Goal: Task Accomplishment & Management: Use online tool/utility

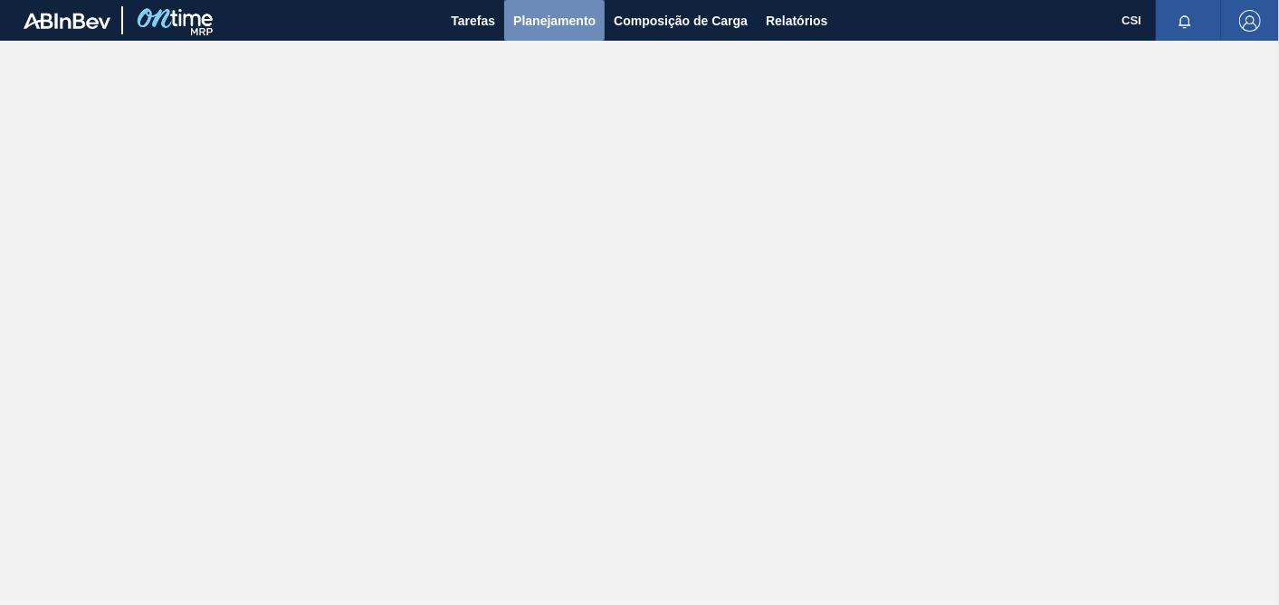
click at [538, 23] on span "Planejamento" at bounding box center [554, 21] width 82 height 22
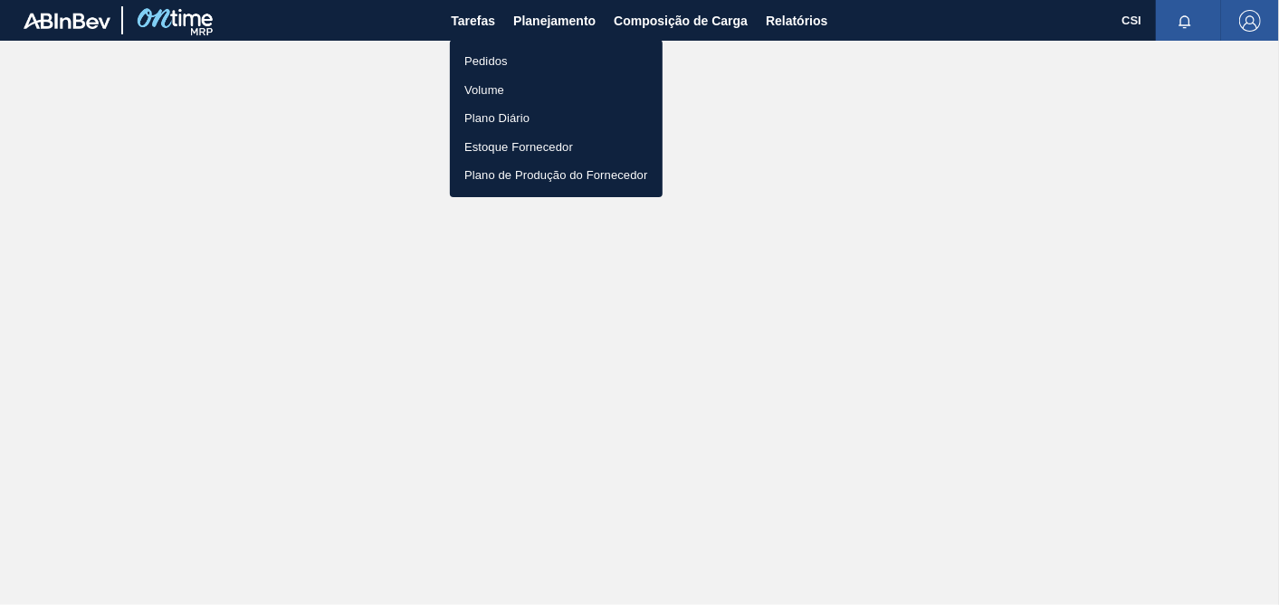
click at [493, 62] on li "Pedidos" at bounding box center [556, 61] width 213 height 29
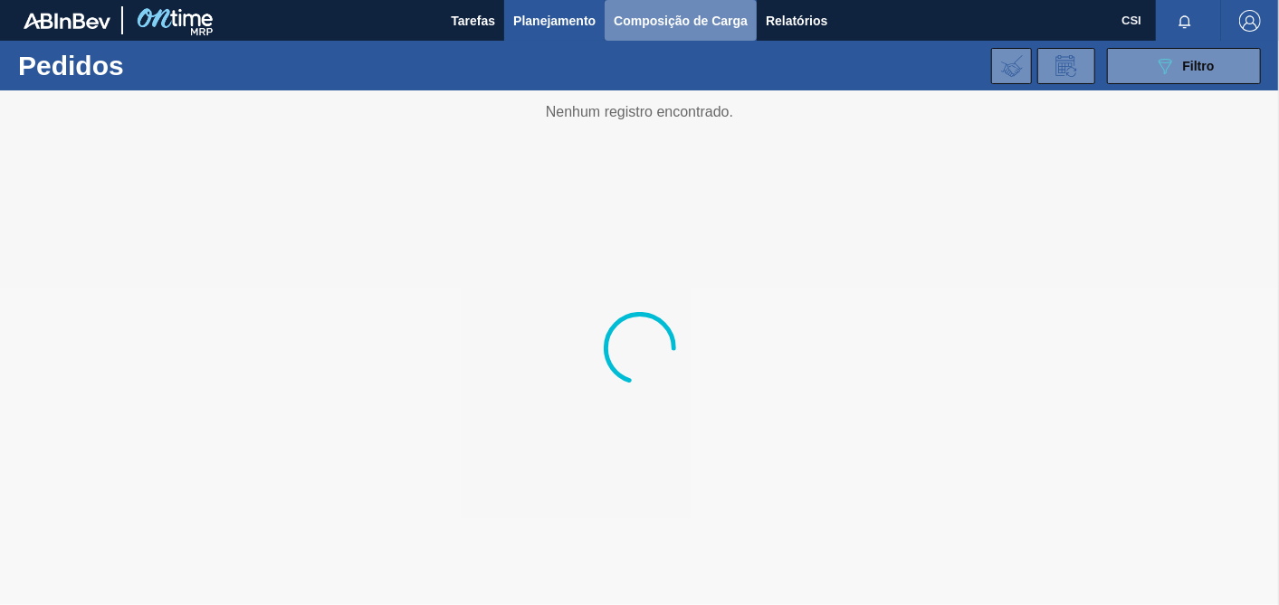
click at [704, 18] on span "Composição de Carga" at bounding box center [681, 21] width 134 height 22
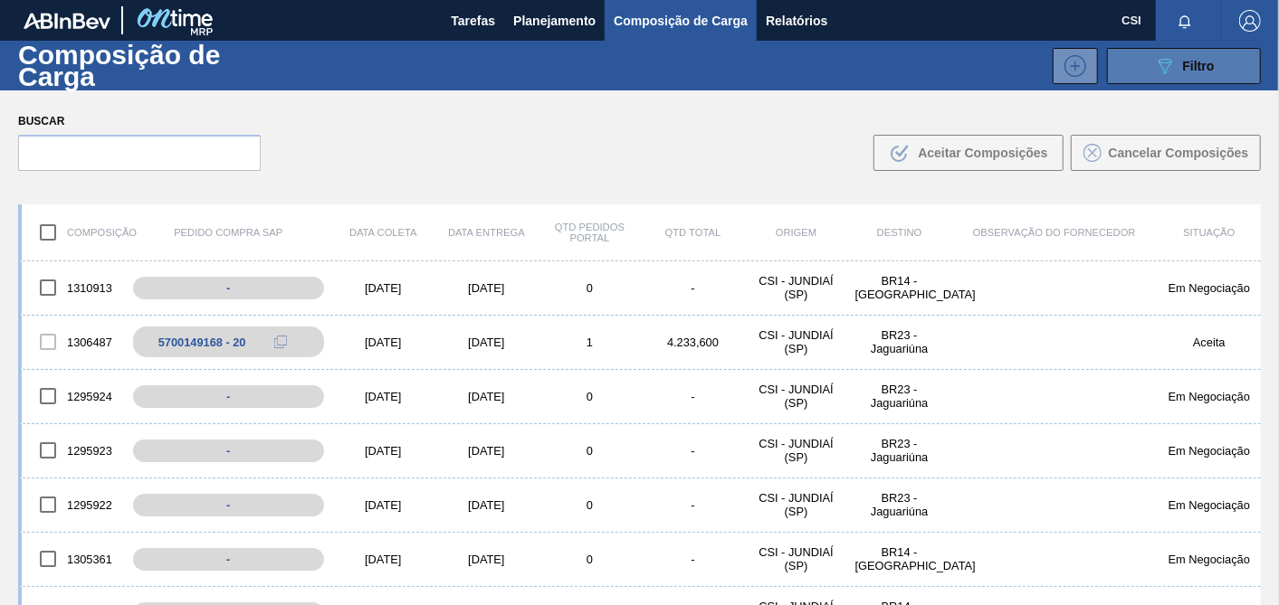
click at [1172, 77] on button "089F7B8B-B2A5-4AFE-B5C0-19BA573D28AC Filtro" at bounding box center [1184, 66] width 154 height 36
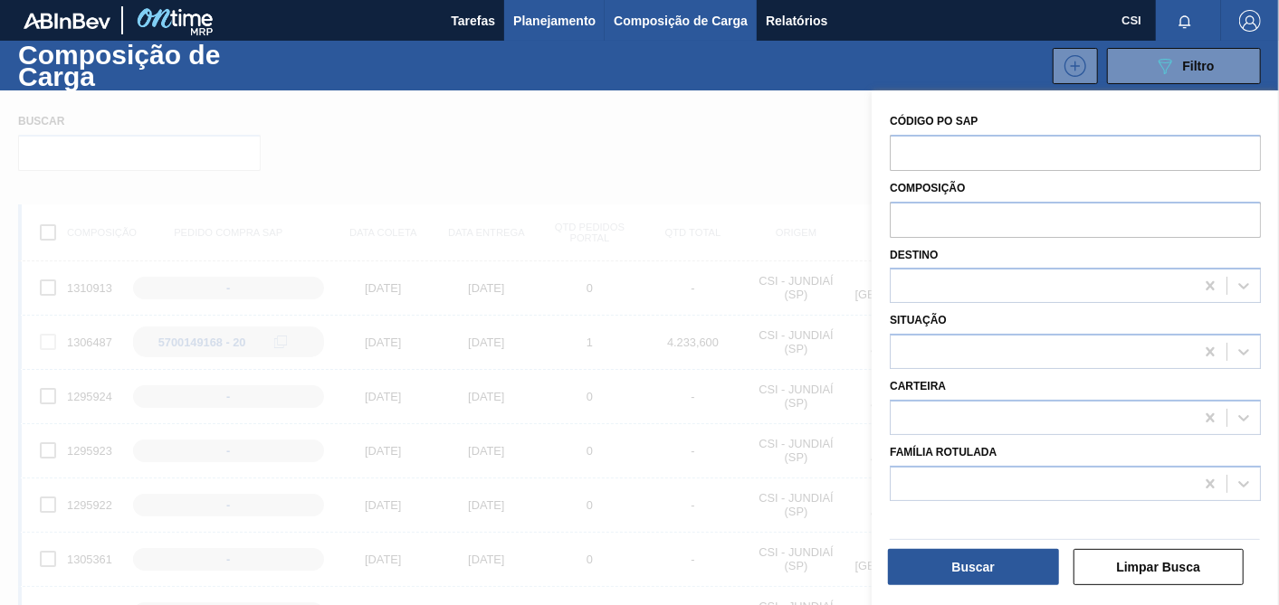
click at [541, 24] on span "Planejamento" at bounding box center [554, 21] width 82 height 22
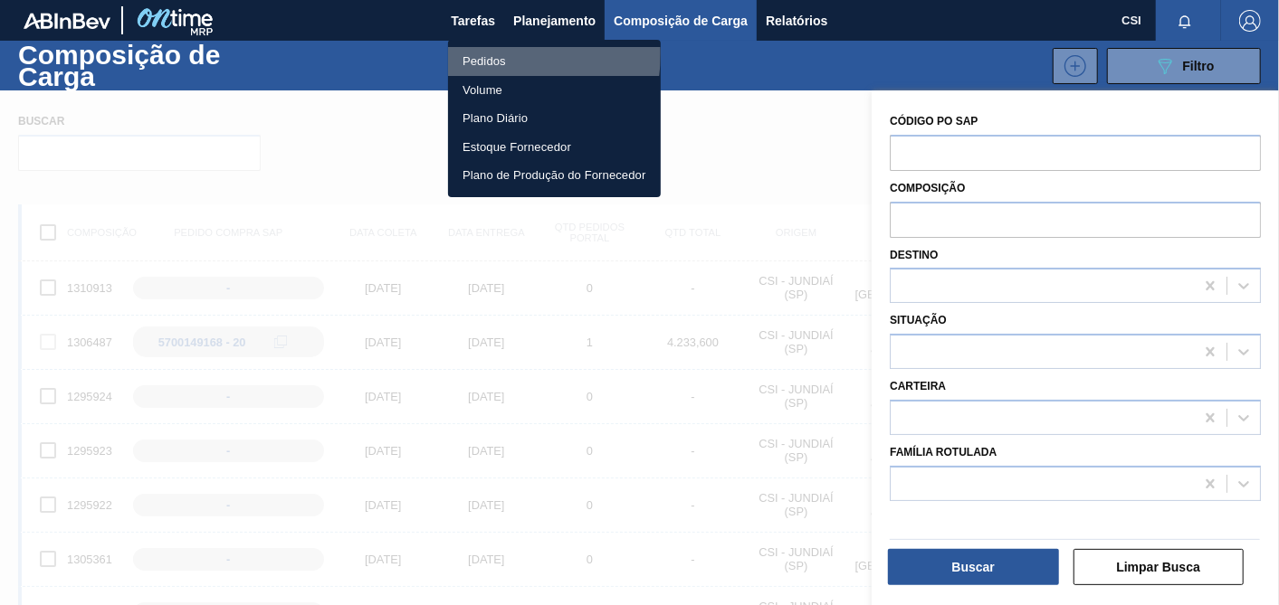
click at [489, 53] on li "Pedidos" at bounding box center [554, 61] width 213 height 29
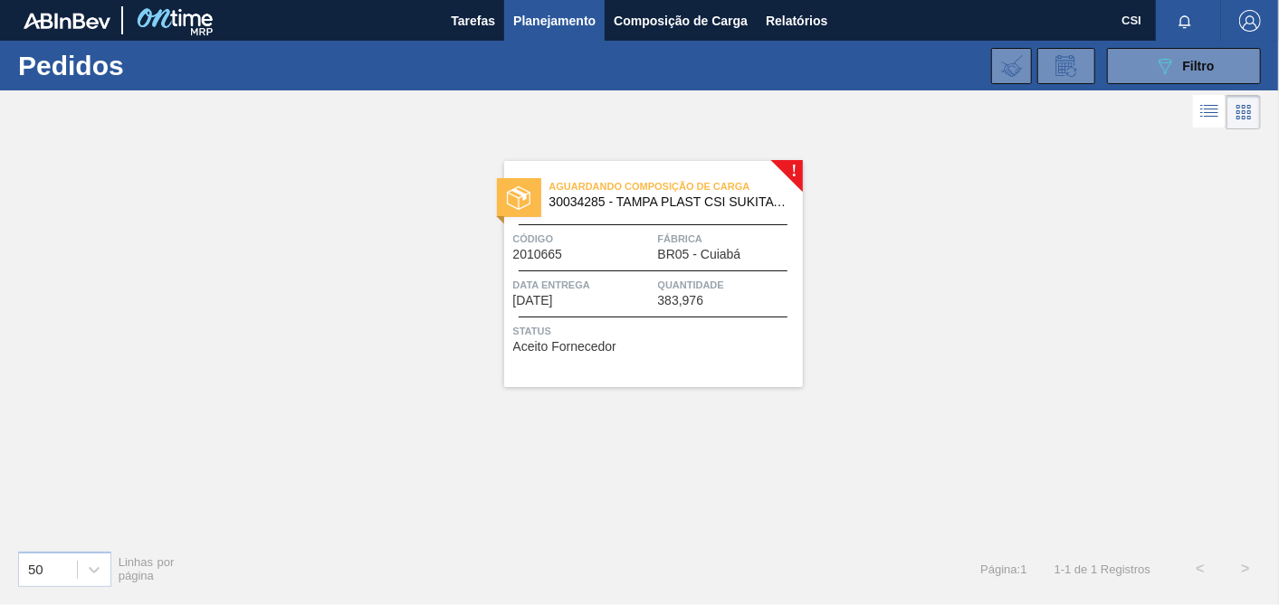
click at [752, 352] on div "Aguardando Composição de Carga 30034285 - TAMPA PLAST CSI SUKITA VERD LF Código…" at bounding box center [653, 274] width 299 height 226
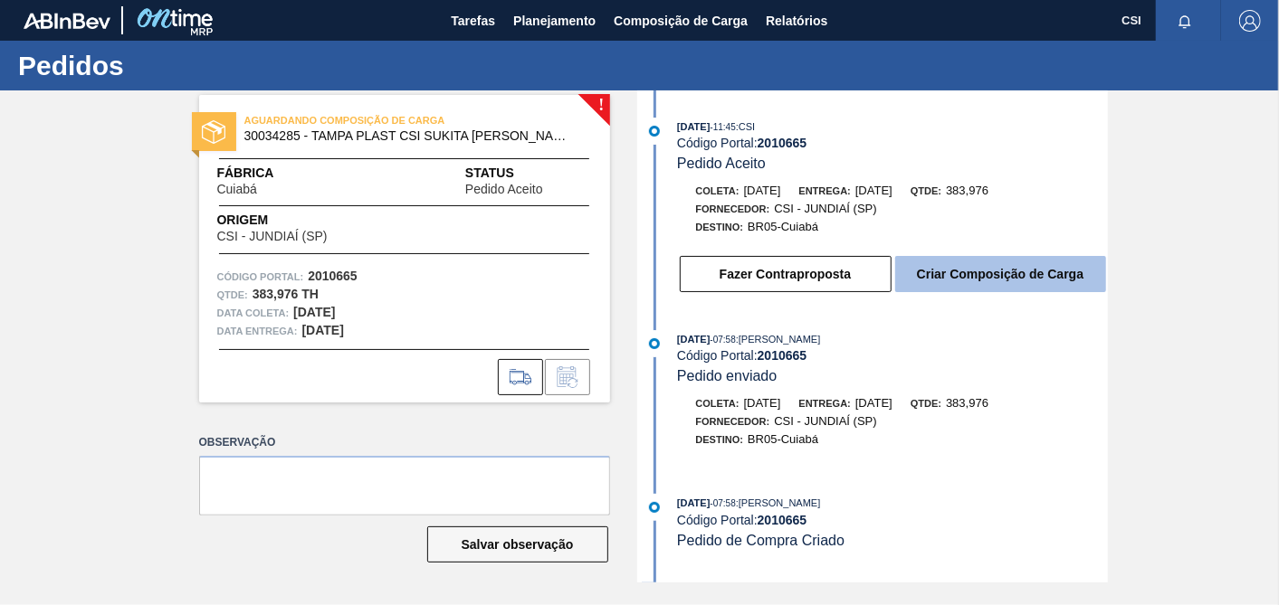
click at [1005, 287] on button "Criar Composição de Carga" at bounding box center [1000, 274] width 211 height 36
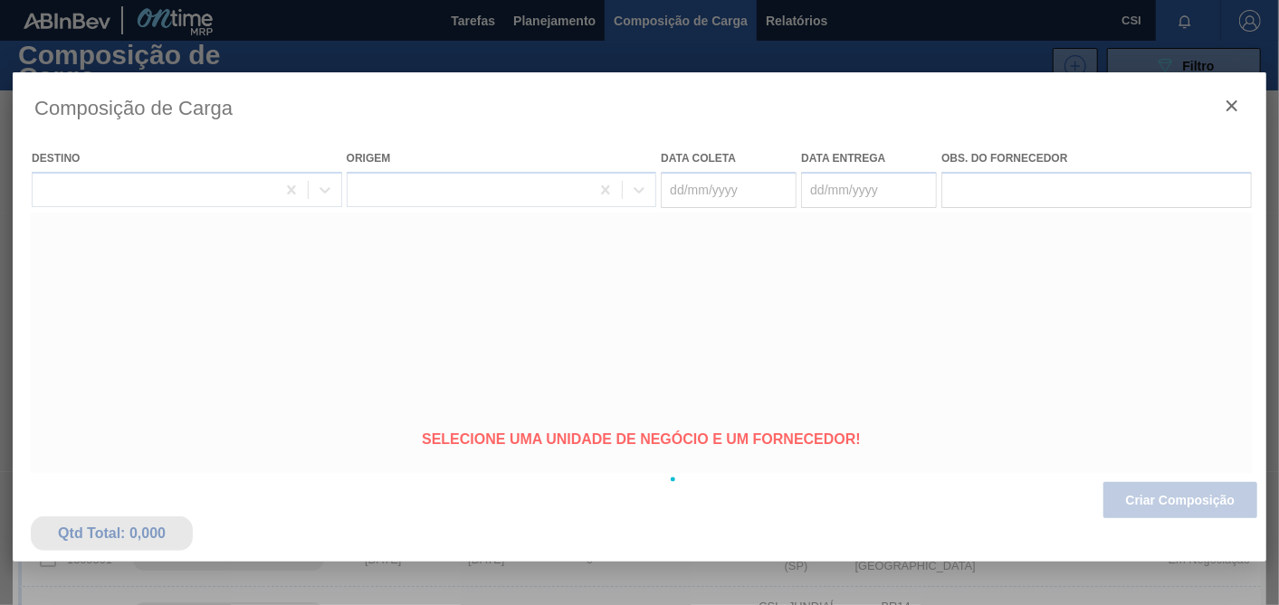
type coleta "08/09/2025"
type entrega "10/09/2025"
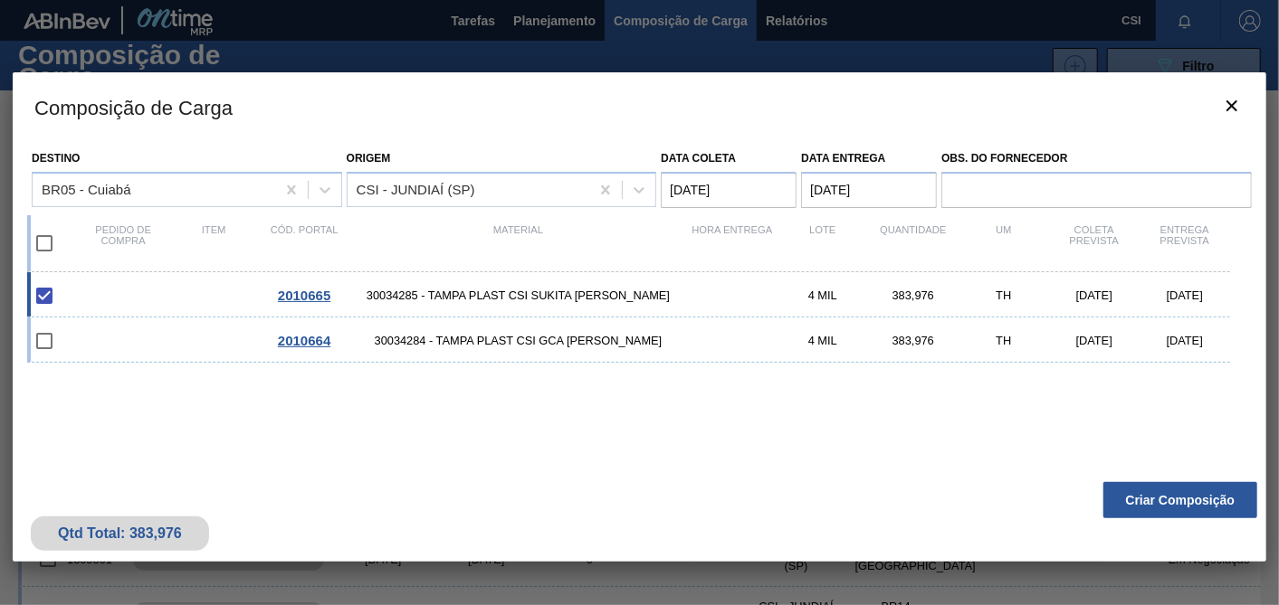
click at [726, 182] on coleta "08/09/2025" at bounding box center [729, 190] width 136 height 36
click at [43, 338] on input "checkbox" at bounding box center [44, 341] width 38 height 38
click at [49, 342] on input "checkbox" at bounding box center [44, 341] width 38 height 38
checkbox input "false"
click at [46, 247] on input "checkbox" at bounding box center [44, 243] width 38 height 38
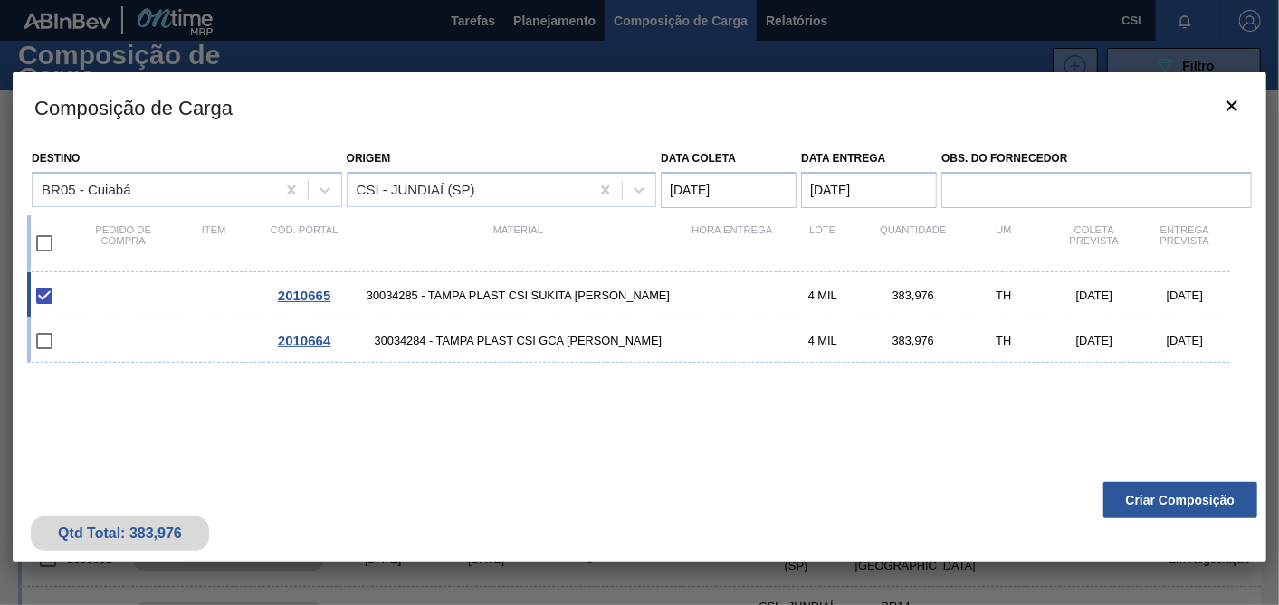
checkbox input "true"
click at [741, 167] on div "Data coleta 08/09/2025" at bounding box center [729, 177] width 136 height 62
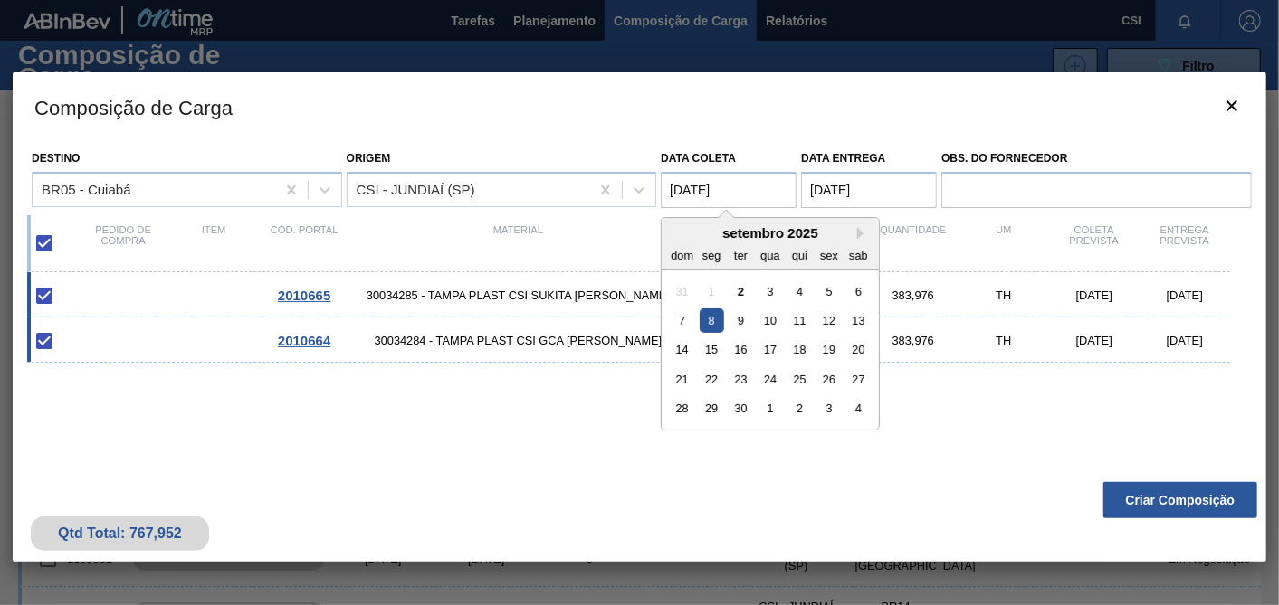
click at [735, 188] on coleta "08/09/2025" at bounding box center [729, 190] width 136 height 36
click at [713, 350] on div "15" at bounding box center [711, 350] width 24 height 24
type coleta "15/09/2025"
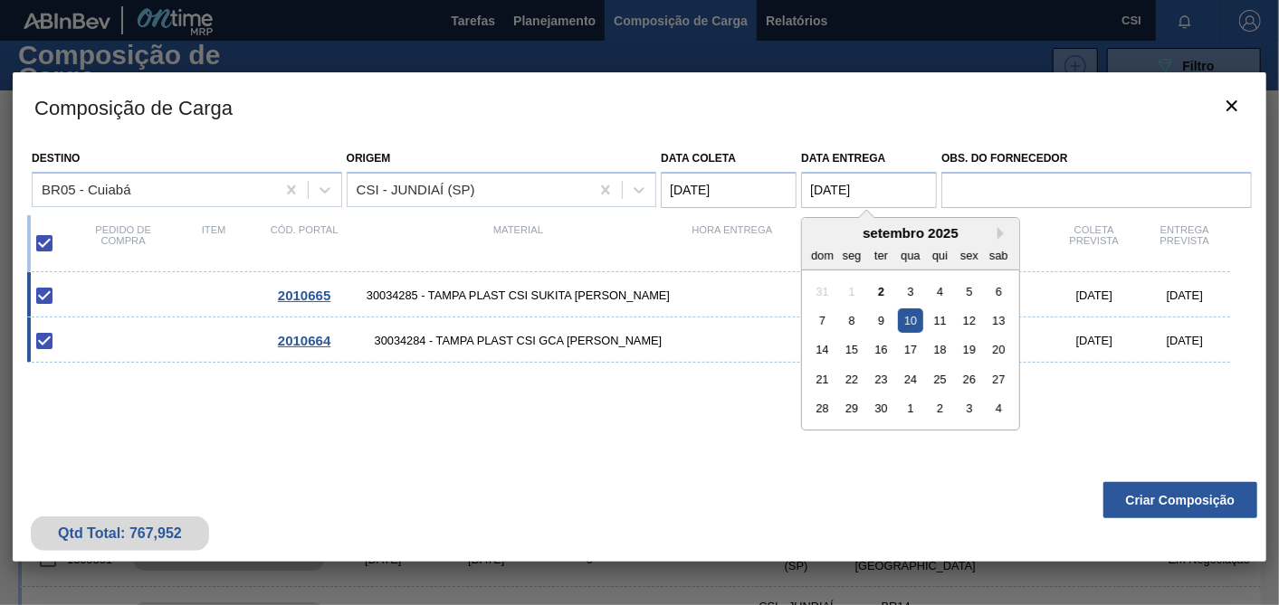
click at [860, 192] on entrega "10/09/2025" at bounding box center [869, 190] width 136 height 36
click at [892, 351] on div "16" at bounding box center [881, 350] width 24 height 24
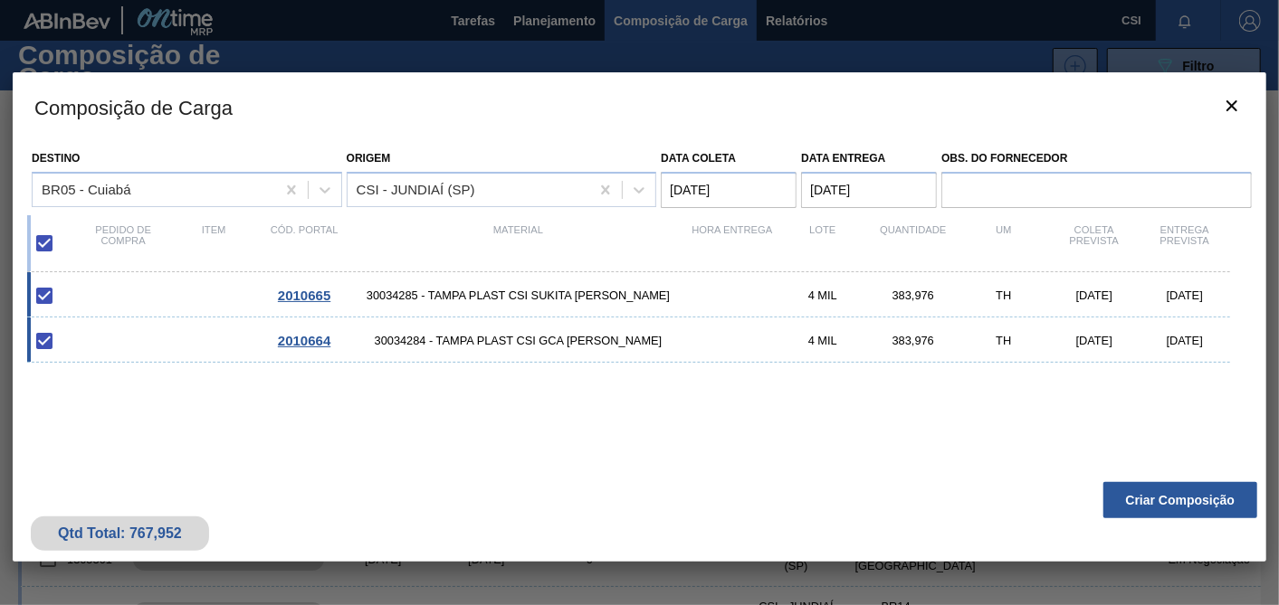
click at [721, 186] on coleta "15/09/2025" at bounding box center [729, 190] width 136 height 36
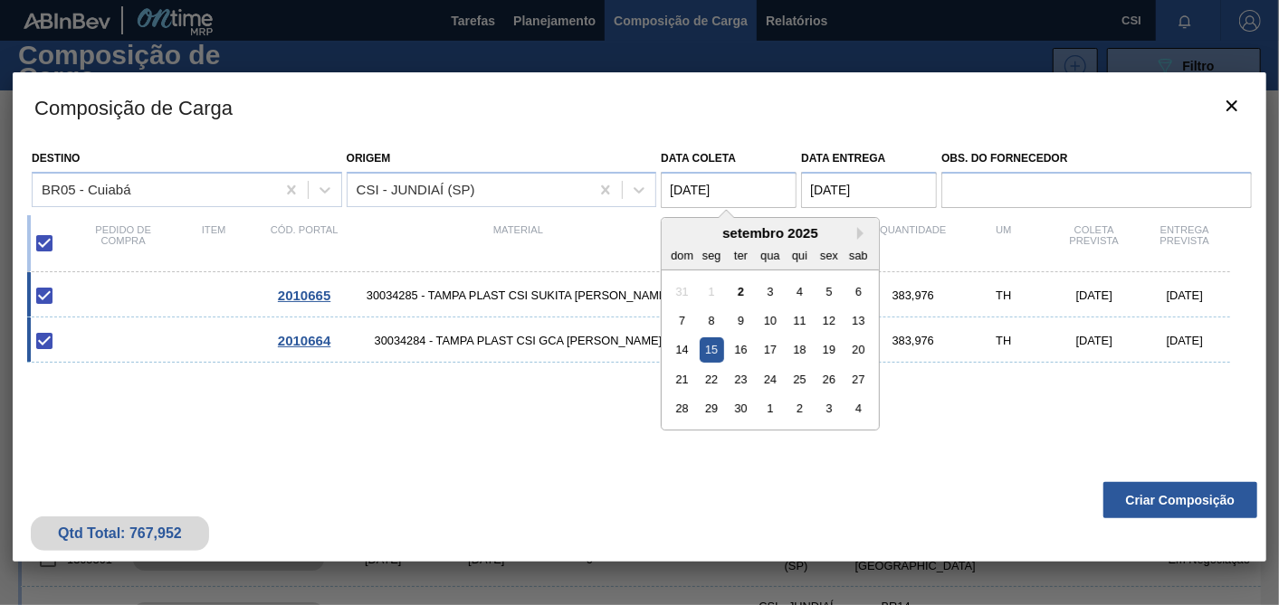
click at [721, 186] on coleta "15/09/2025" at bounding box center [729, 190] width 136 height 36
click at [834, 182] on entrega "16/09/2025" at bounding box center [869, 190] width 136 height 36
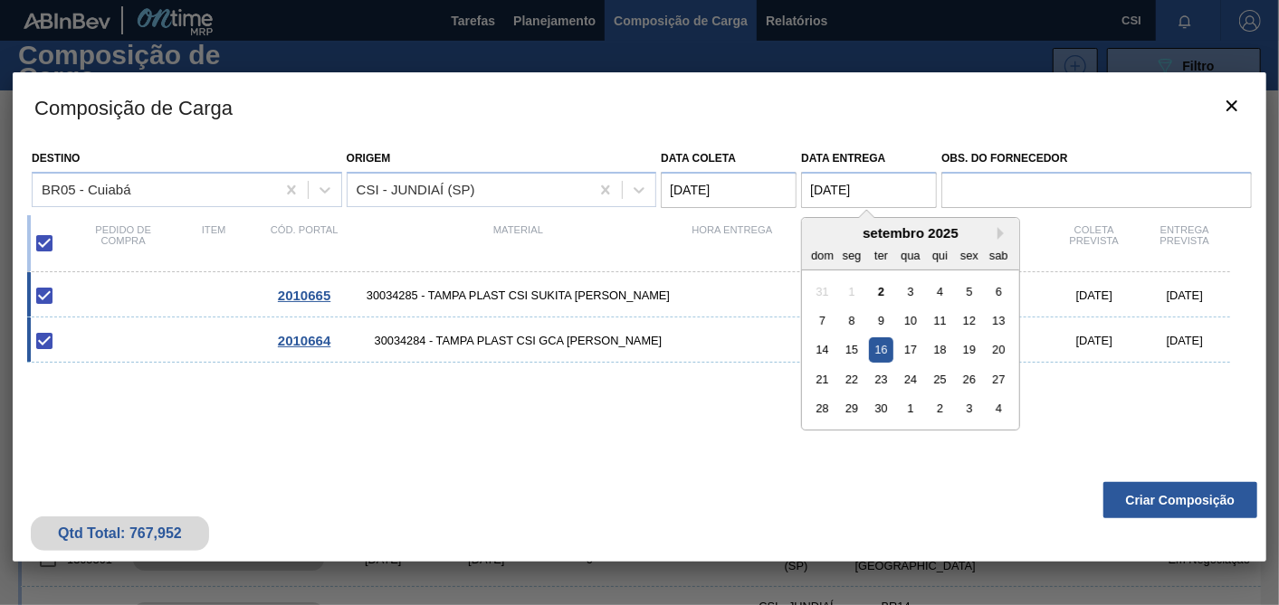
click at [880, 350] on div "16" at bounding box center [881, 350] width 24 height 24
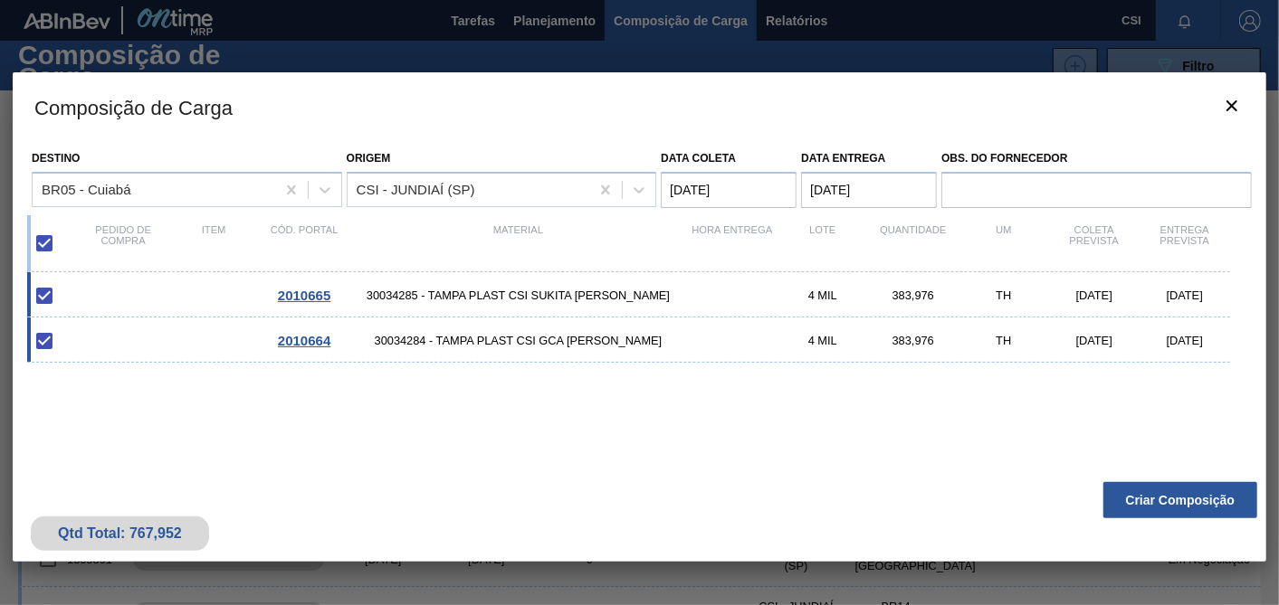
click at [842, 190] on entrega "16/09/2025" at bounding box center [869, 190] width 136 height 36
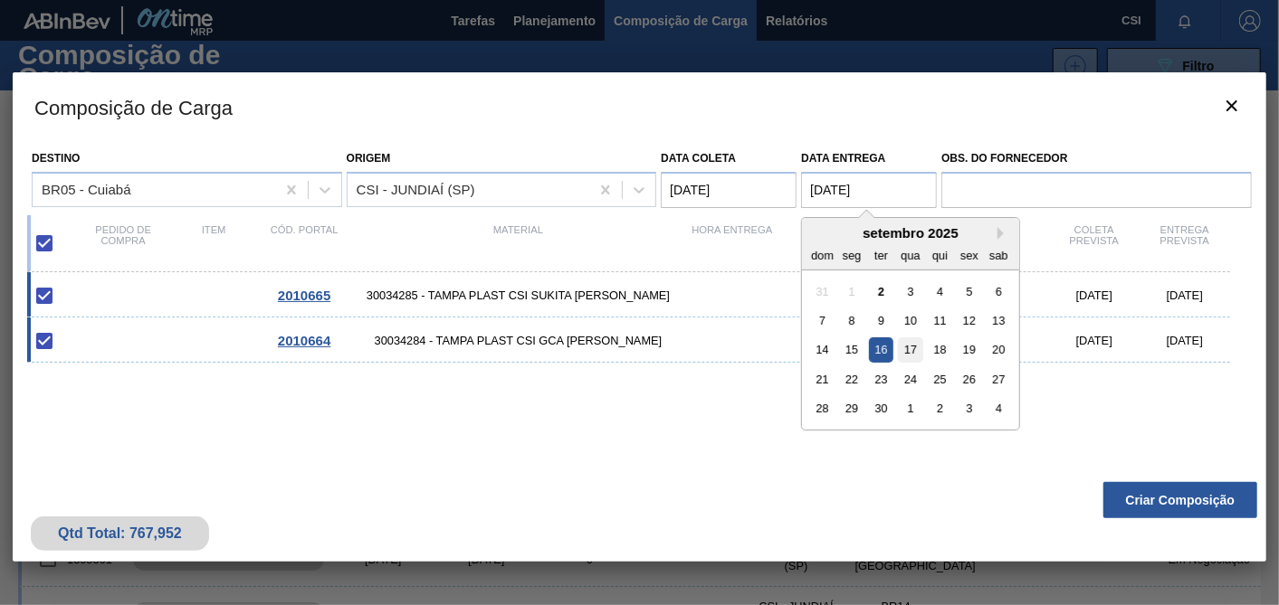
click at [909, 345] on div "17" at bounding box center [911, 350] width 24 height 24
type entrega "17/09/2025"
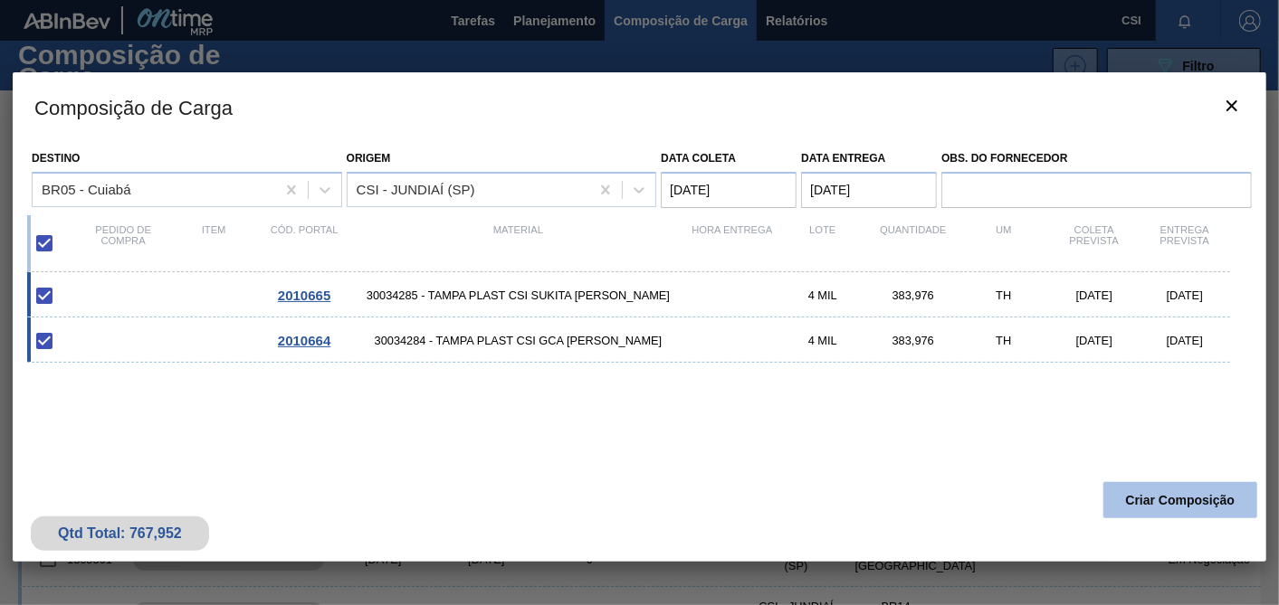
click at [1153, 497] on button "Criar Composição" at bounding box center [1180, 500] width 154 height 36
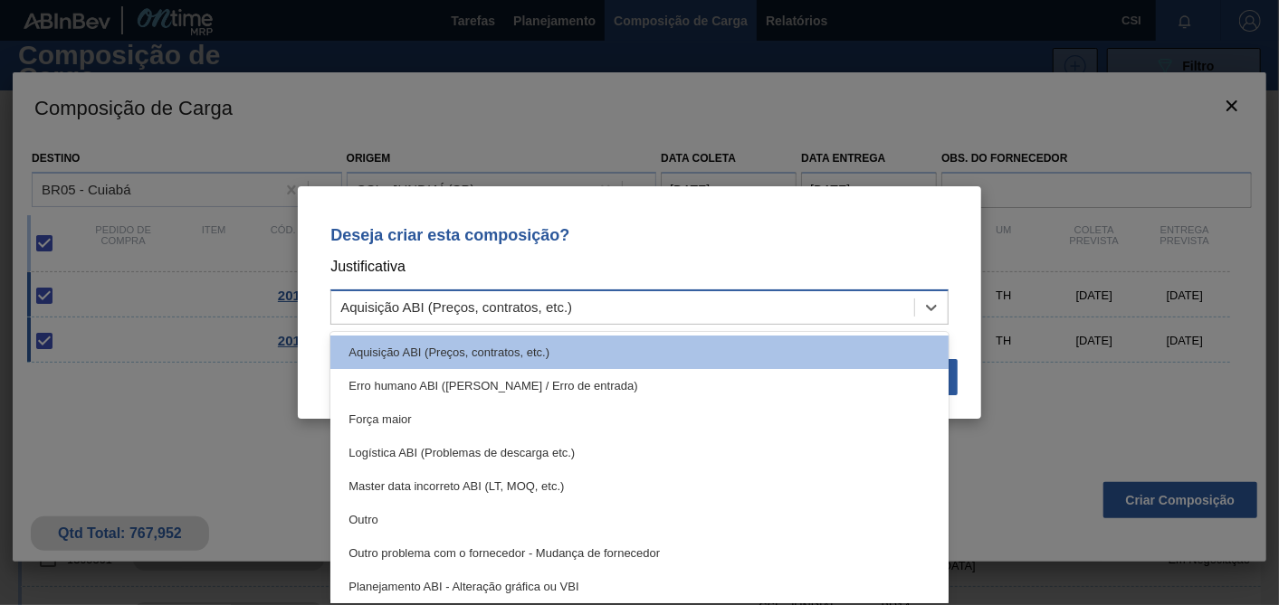
click at [476, 307] on div "Aquisição ABI (Preços, contratos, etc.)" at bounding box center [456, 307] width 232 height 15
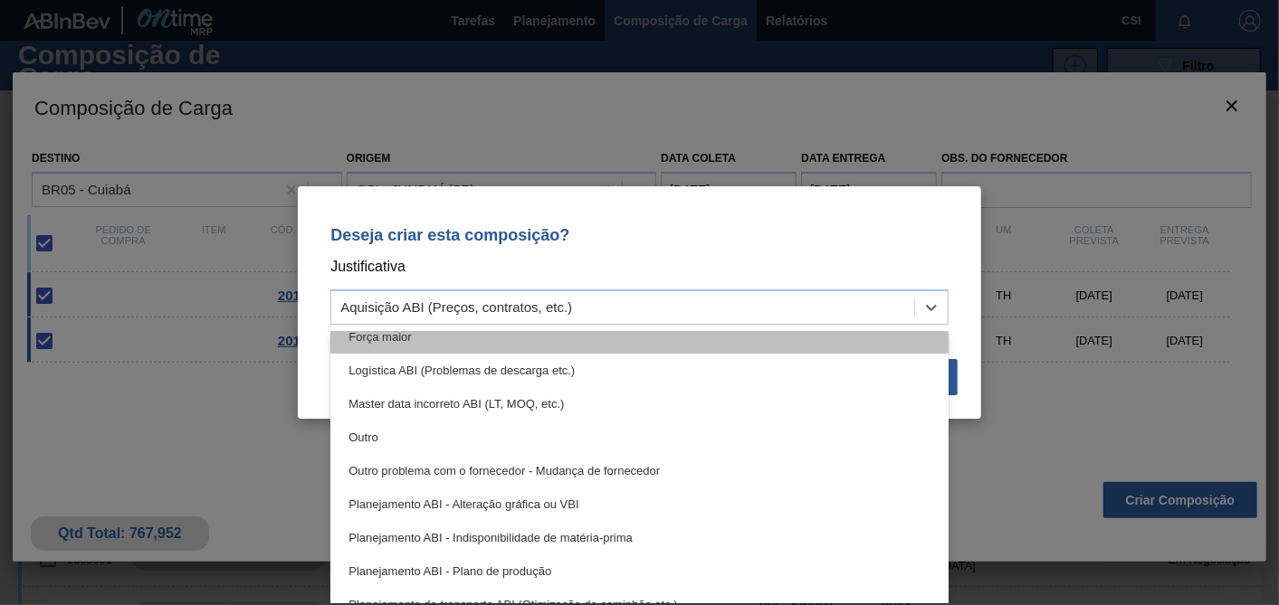
scroll to position [100, 0]
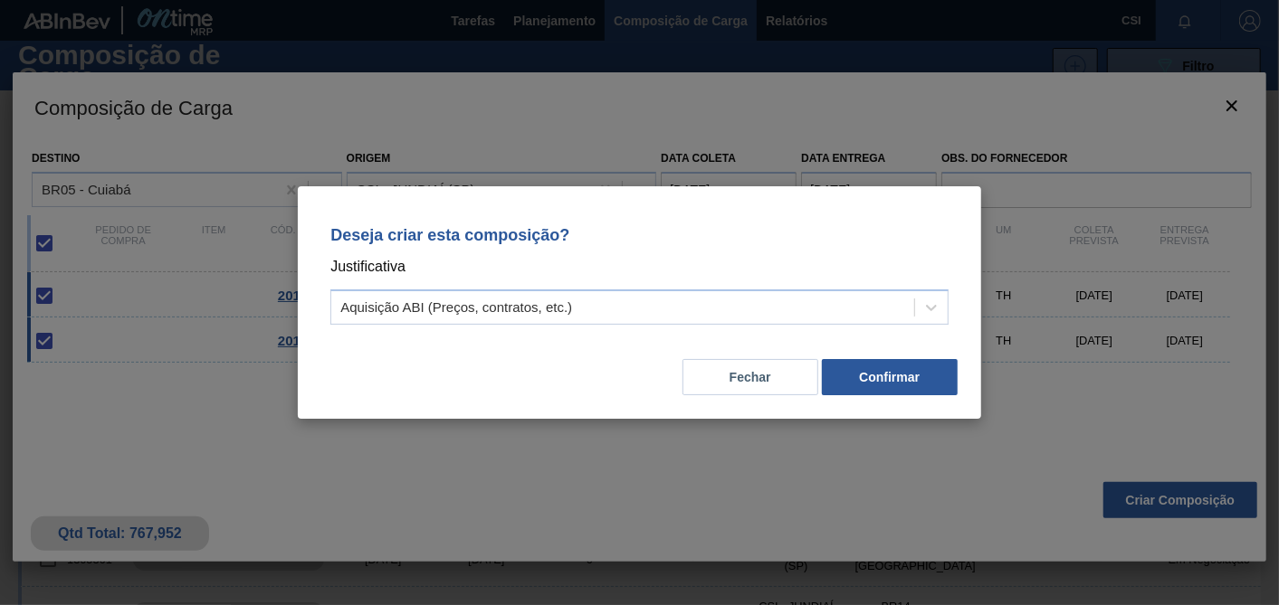
click at [518, 235] on p "Deseja criar esta composição?" at bounding box center [639, 235] width 618 height 18
click at [884, 385] on button "Confirmar" at bounding box center [890, 377] width 136 height 36
